Goal: Find specific page/section

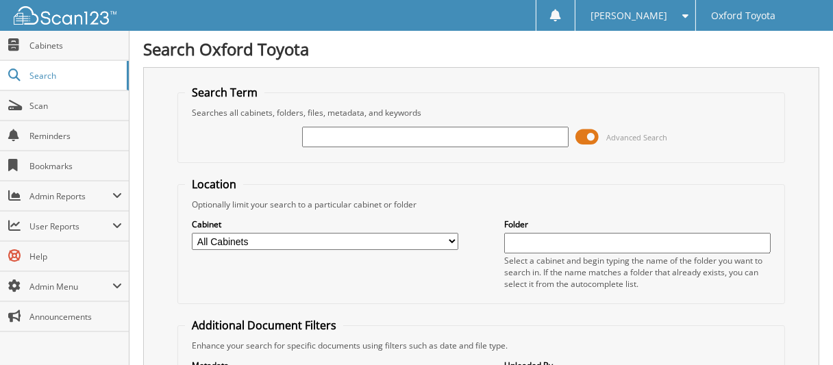
click at [511, 131] on input "text" at bounding box center [435, 137] width 266 height 21
type input "26062442"
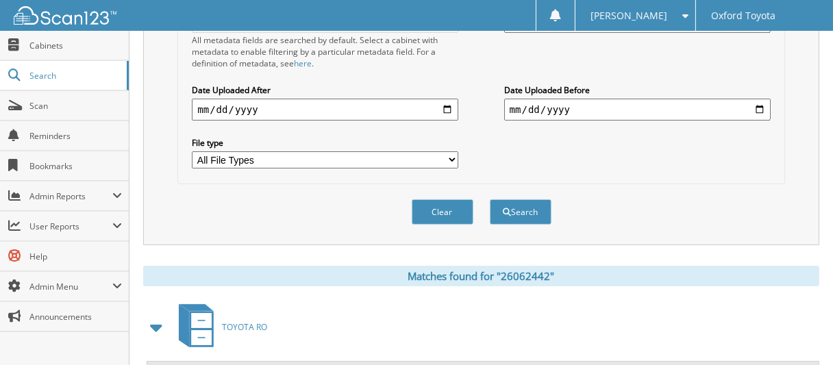
scroll to position [479, 0]
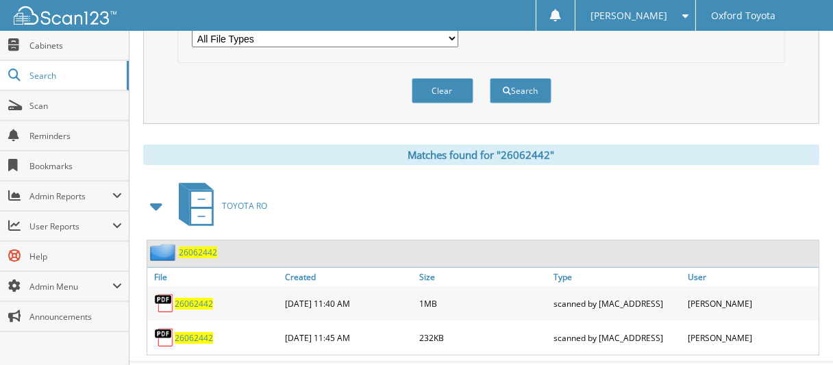
click at [194, 246] on span "26062442" at bounding box center [198, 252] width 38 height 12
